Goal: Find specific page/section: Find specific page/section

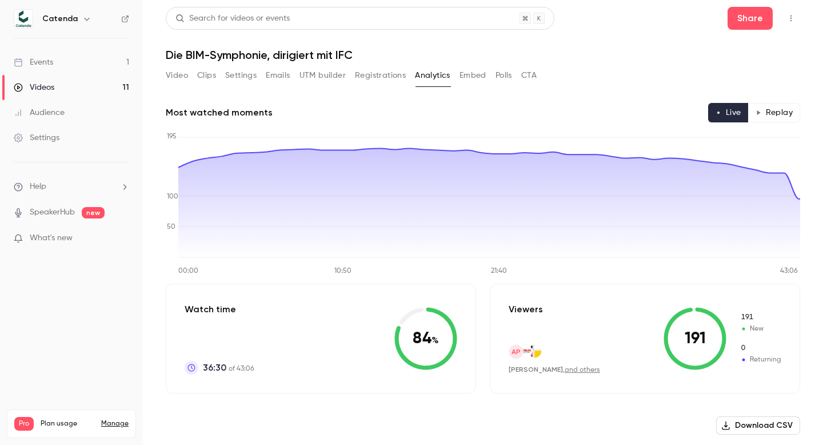
click at [65, 71] on link "Events 1" at bounding box center [71, 62] width 143 height 25
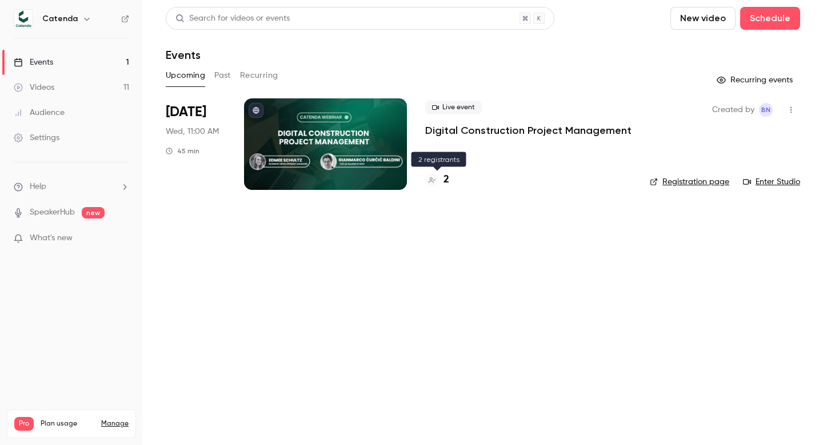
click at [442, 183] on div "2" at bounding box center [437, 179] width 24 height 15
